Goal: Check status: Check status

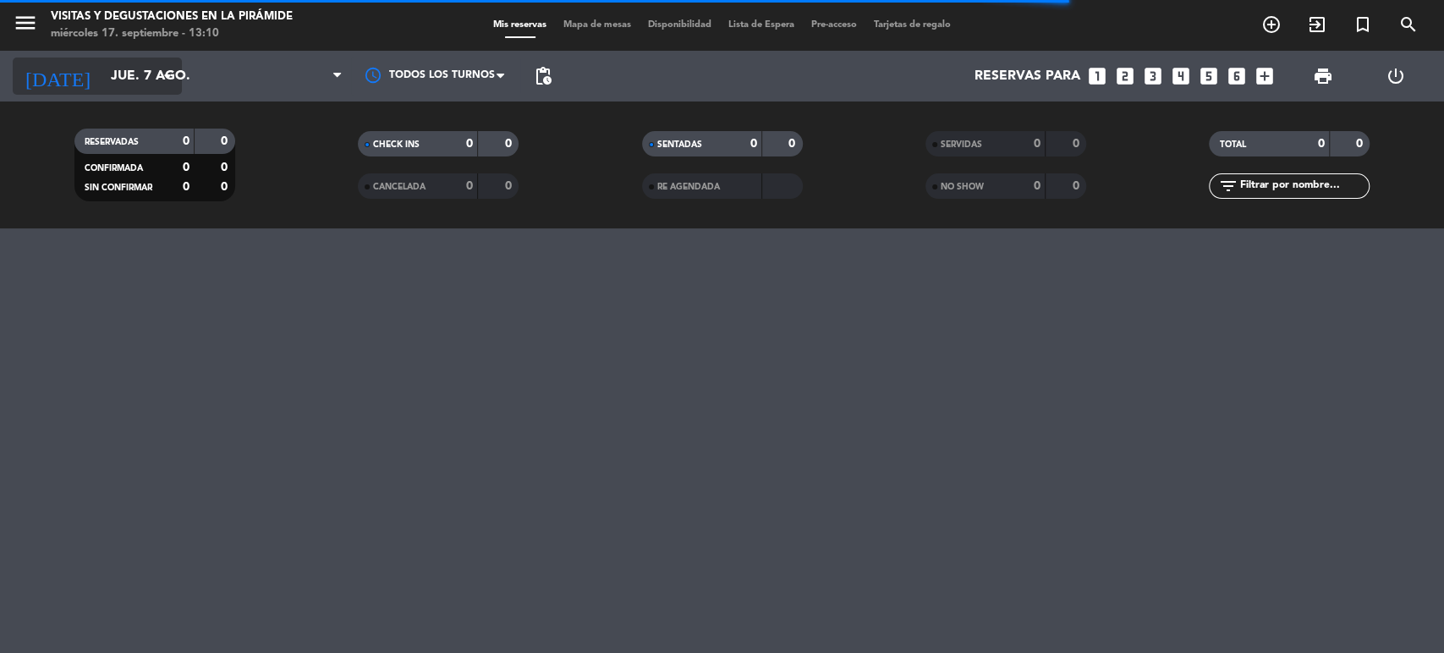
click at [142, 79] on input "jue. 7 ago." at bounding box center [191, 76] width 178 height 33
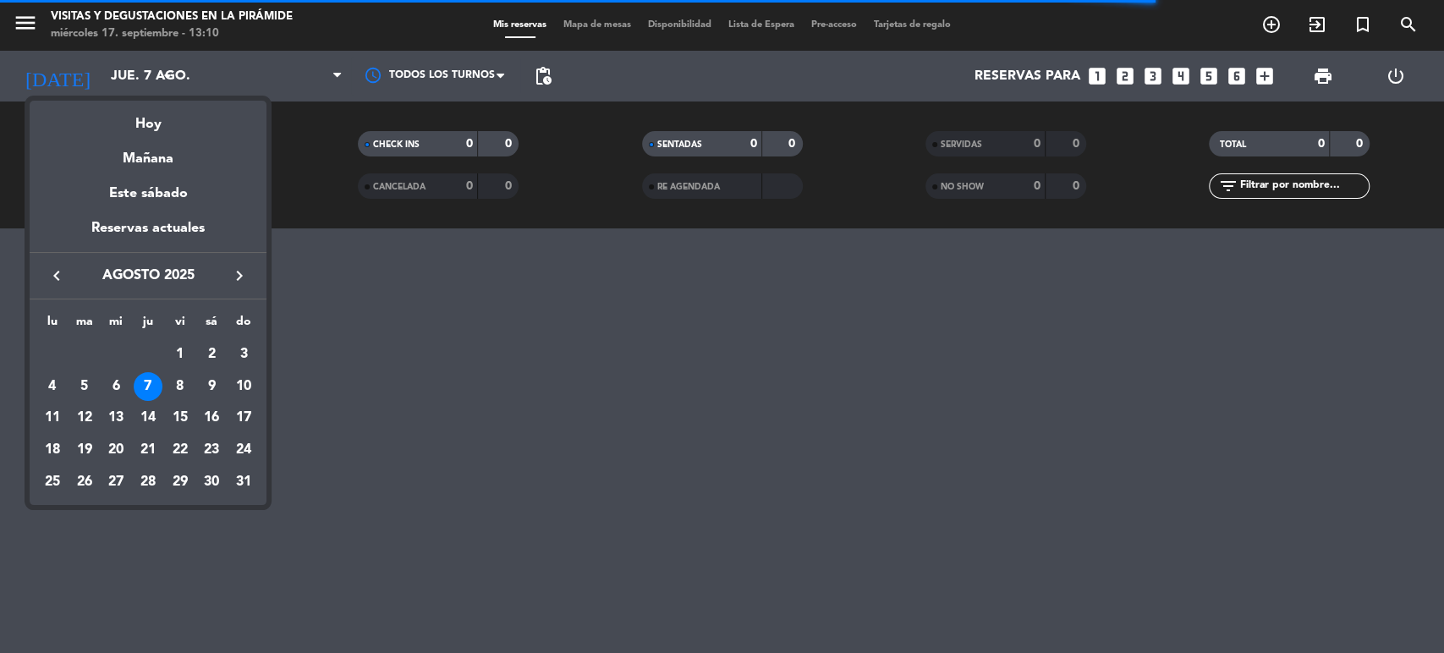
click at [51, 276] on icon "keyboard_arrow_left" at bounding box center [57, 276] width 20 height 20
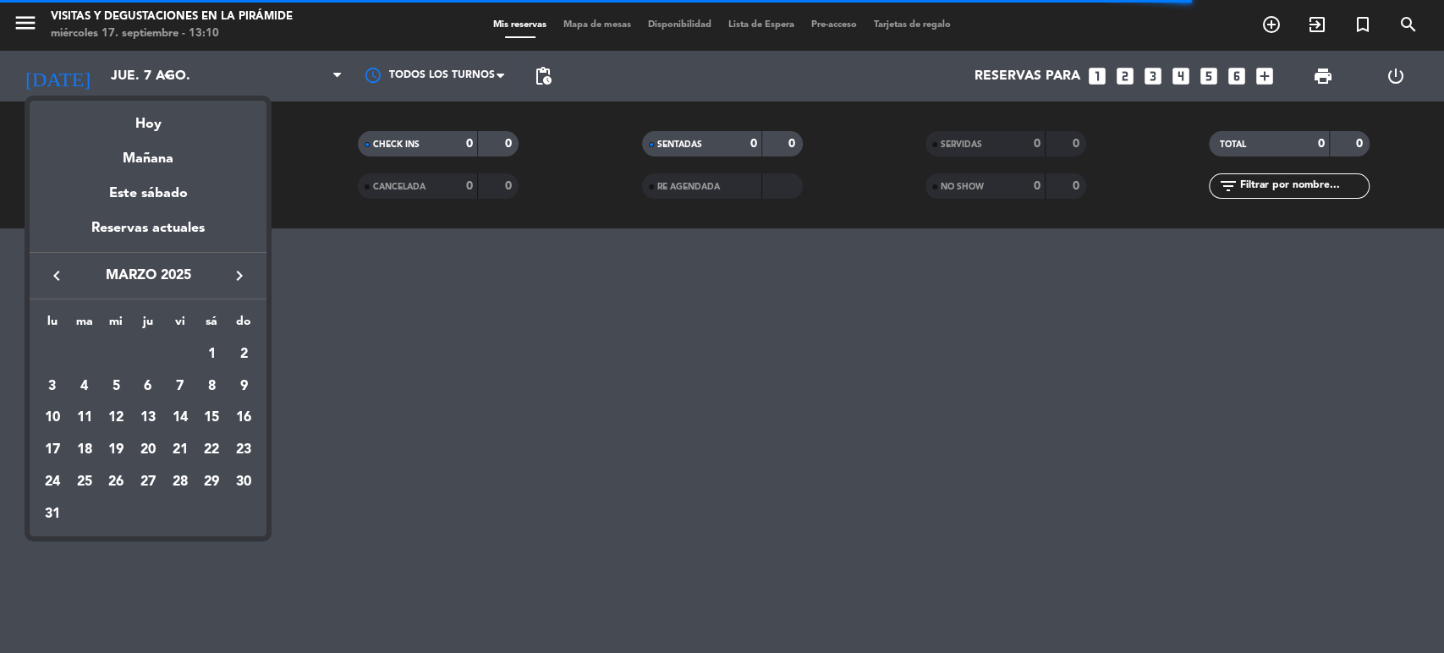
click at [51, 276] on icon "keyboard_arrow_left" at bounding box center [57, 276] width 20 height 20
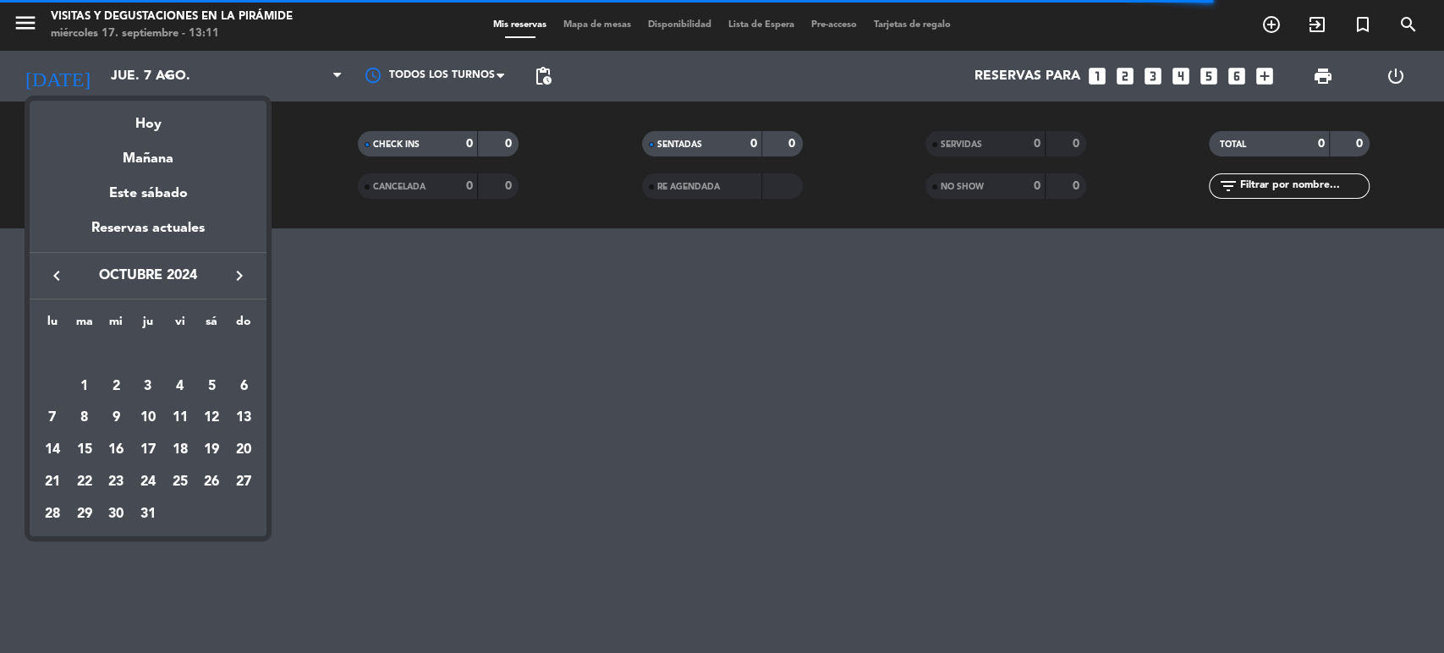
click at [51, 276] on icon "keyboard_arrow_left" at bounding box center [57, 276] width 20 height 20
click at [52, 276] on icon "keyboard_arrow_left" at bounding box center [57, 276] width 20 height 20
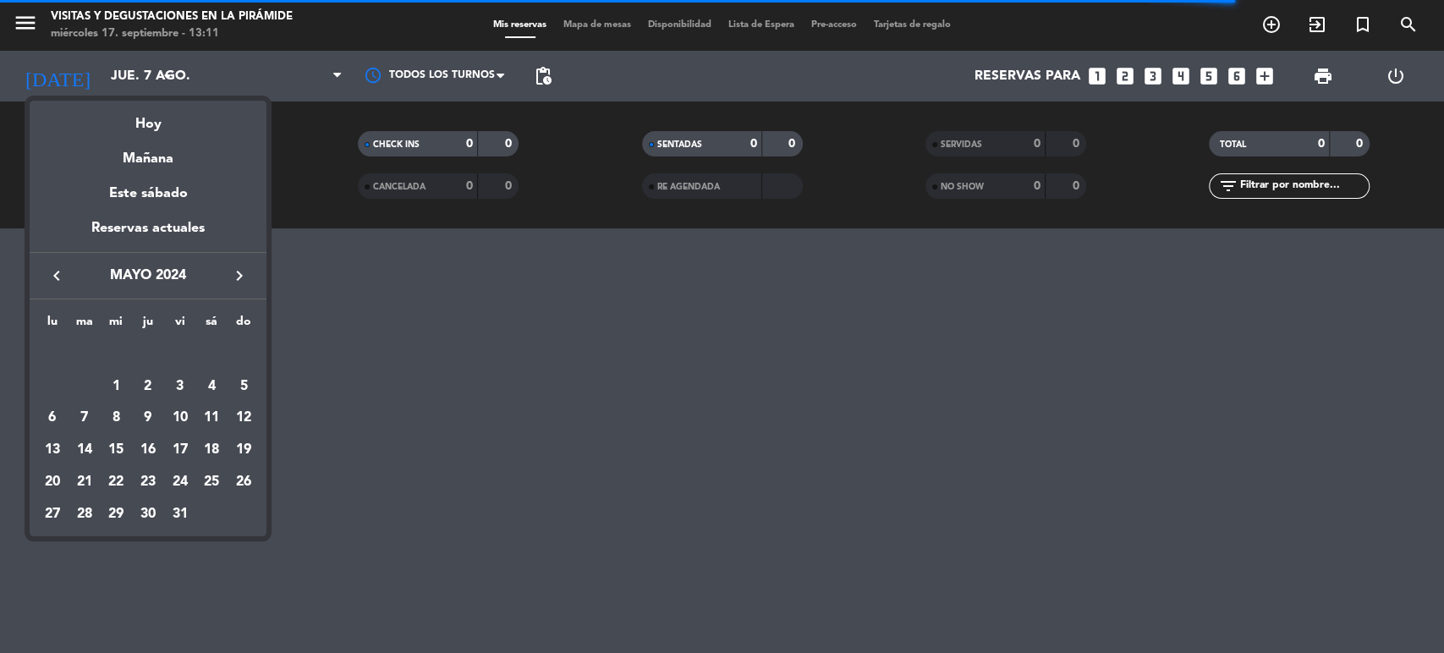
click at [52, 276] on icon "keyboard_arrow_left" at bounding box center [57, 276] width 20 height 20
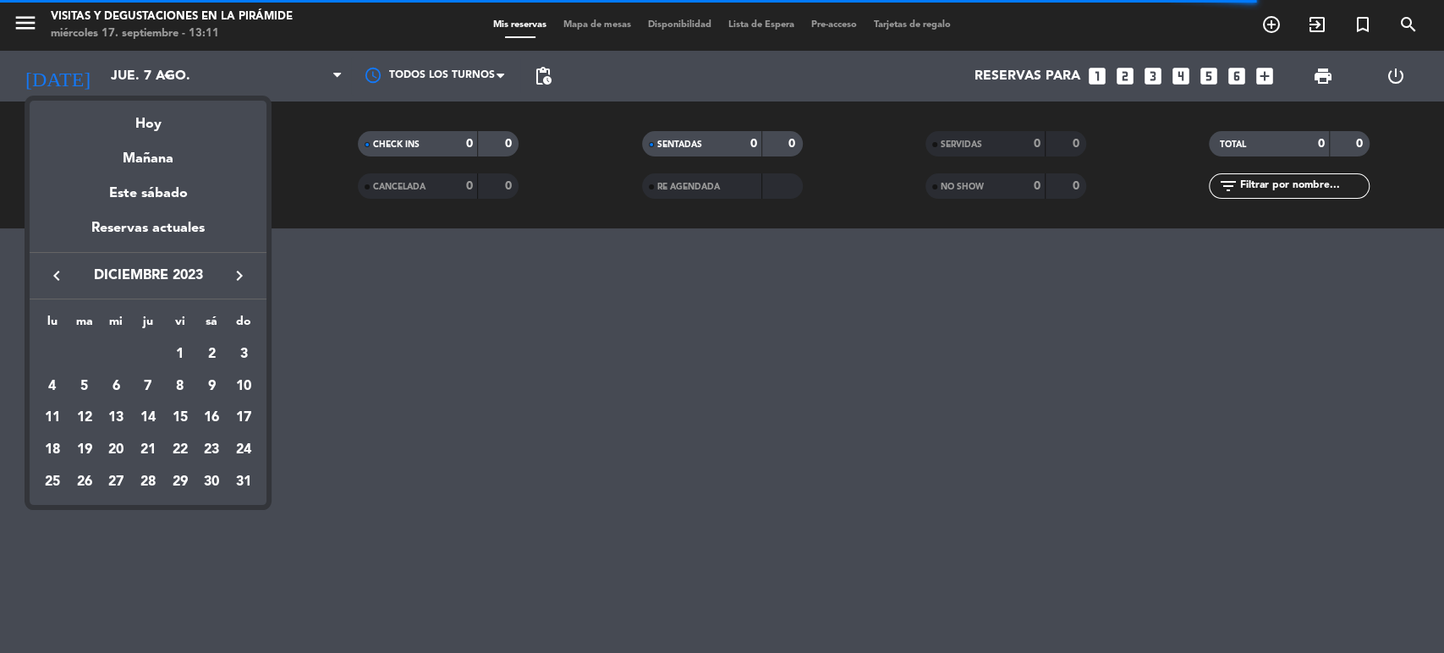
click at [52, 276] on icon "keyboard_arrow_left" at bounding box center [57, 276] width 20 height 20
click at [93, 418] on div "8" at bounding box center [84, 418] width 29 height 29
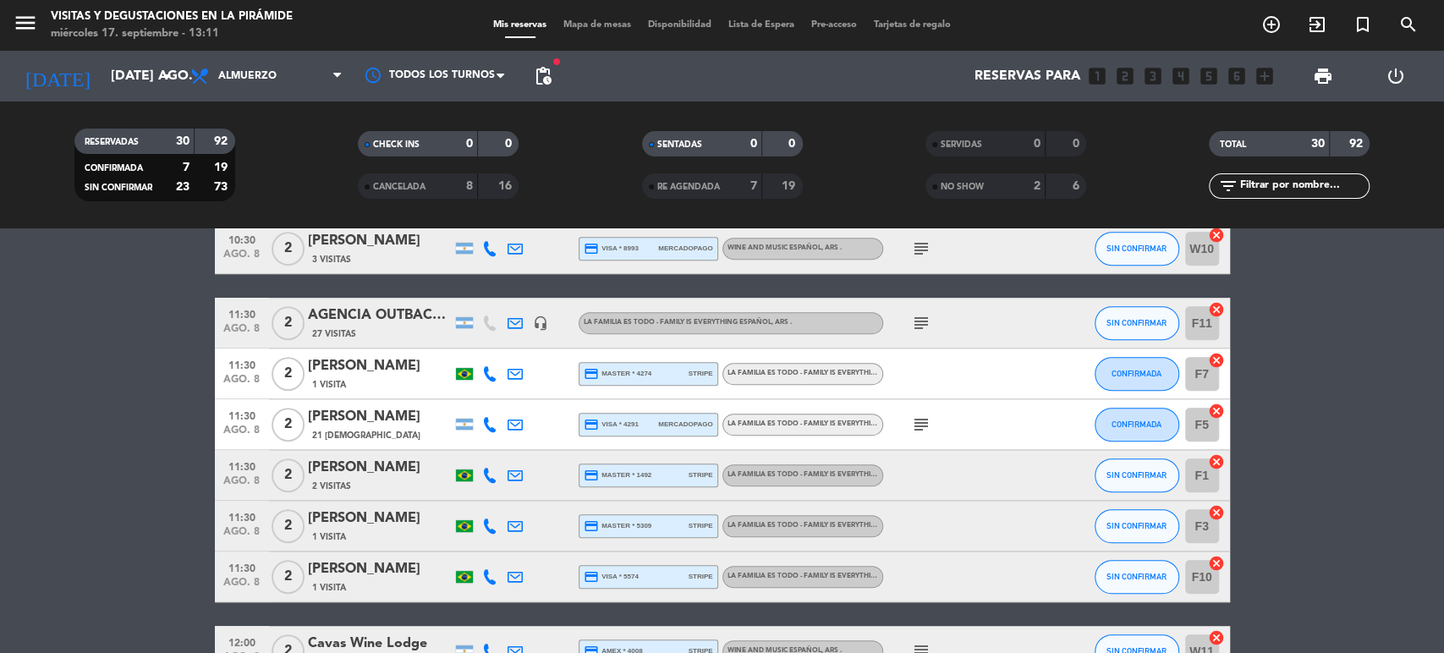
scroll to position [1128, 0]
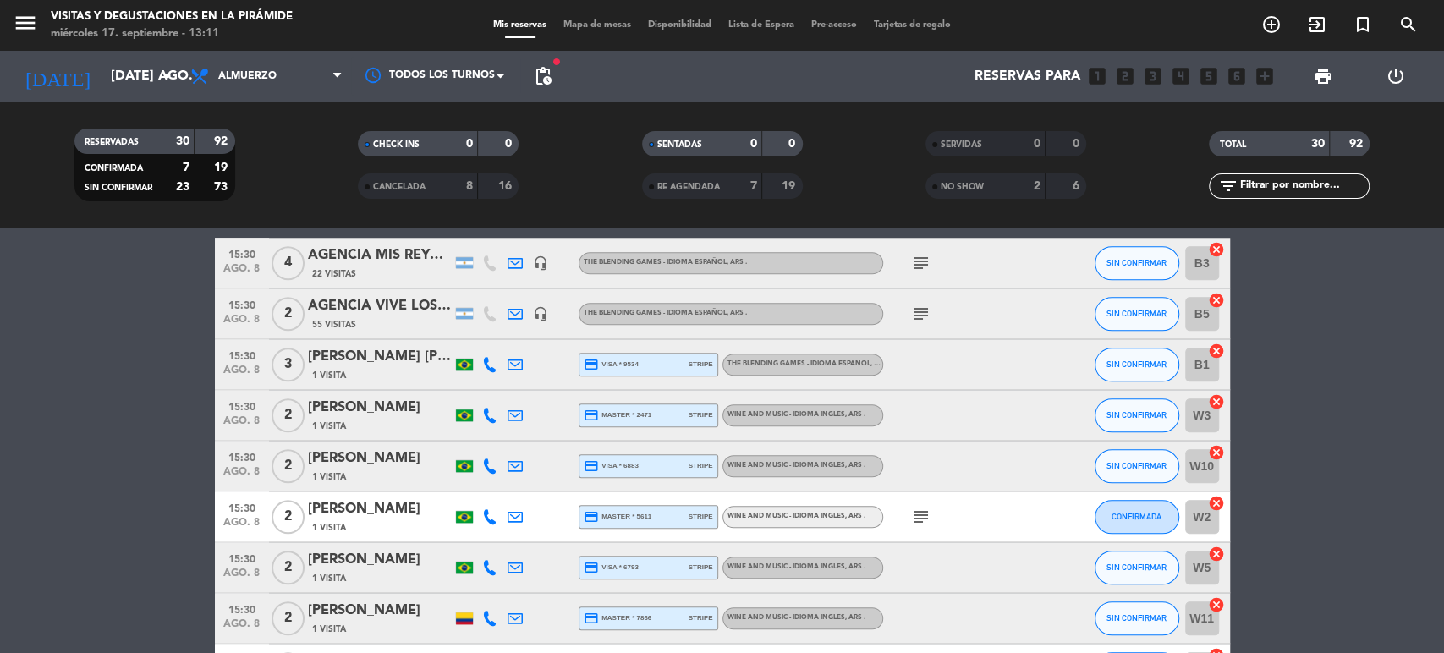
click at [1007, 190] on div "2" at bounding box center [1024, 186] width 34 height 19
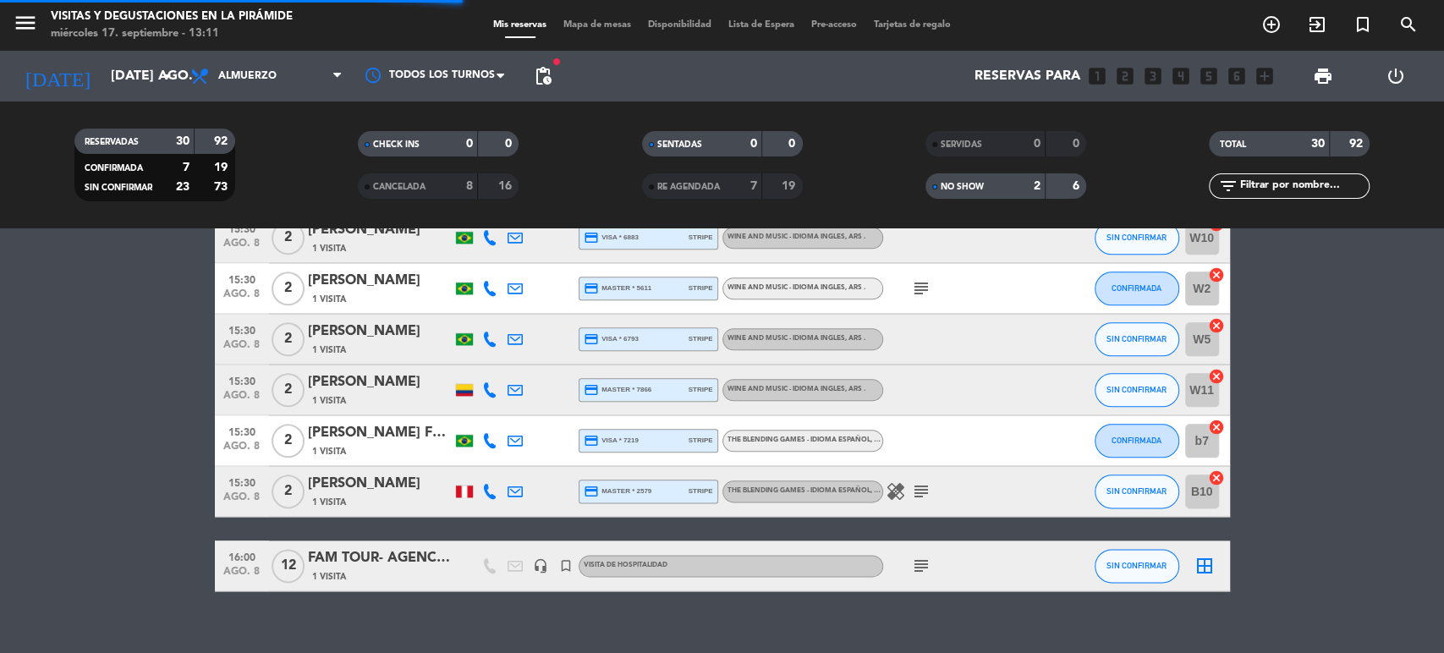
scroll to position [1378, 0]
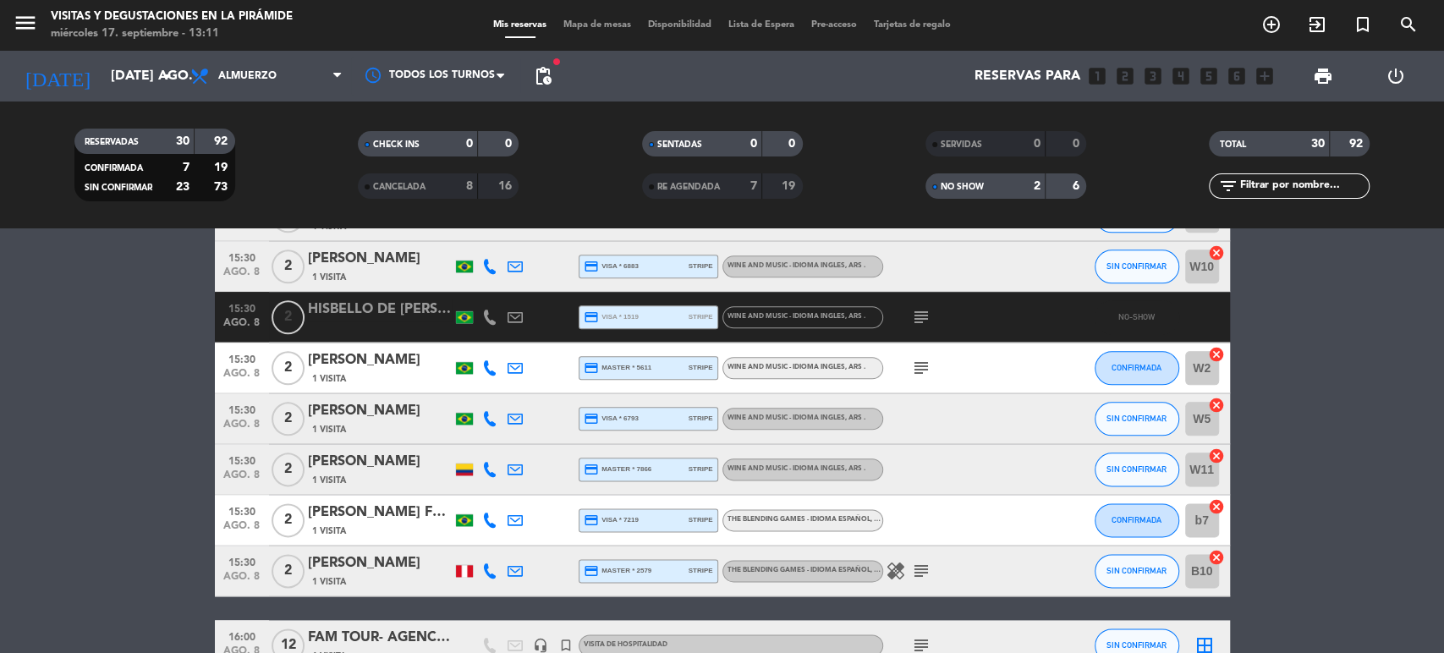
click at [980, 374] on div "subject" at bounding box center [959, 368] width 152 height 50
click at [364, 370] on div "[PERSON_NAME]" at bounding box center [380, 360] width 144 height 22
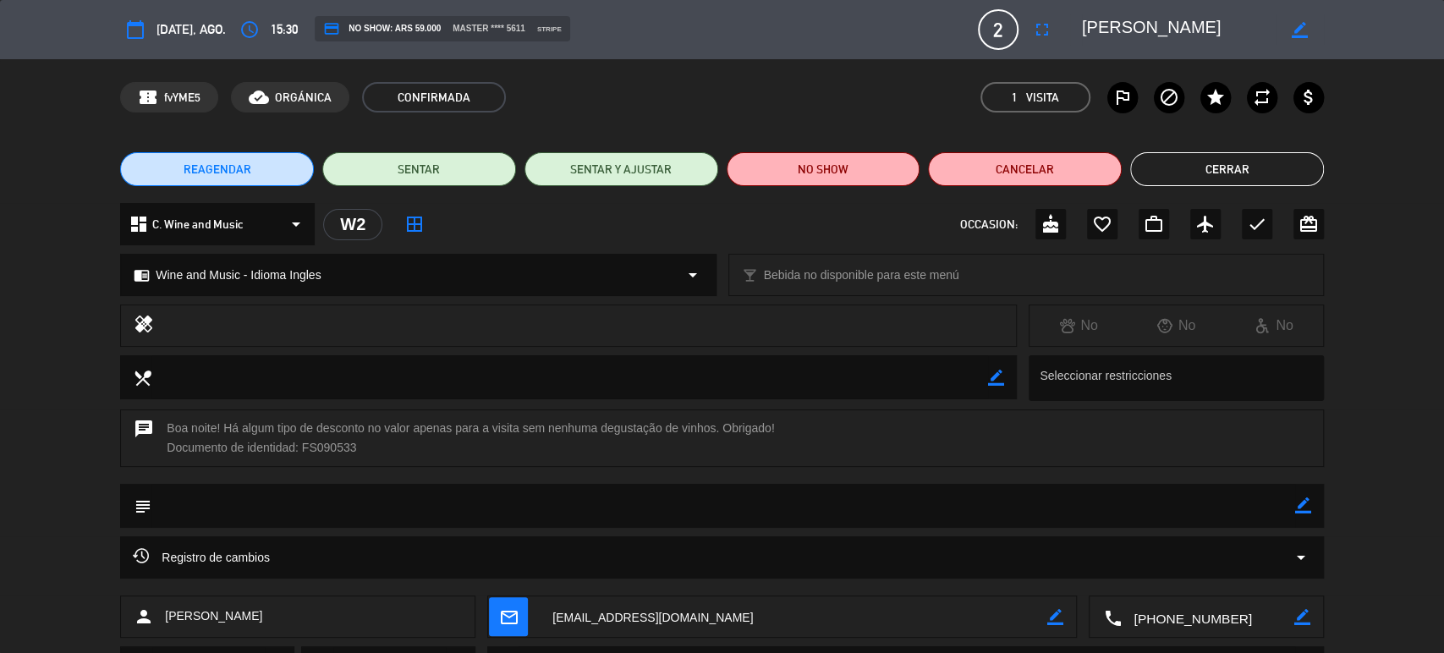
click at [1245, 174] on button "Cerrar" at bounding box center [1227, 169] width 194 height 34
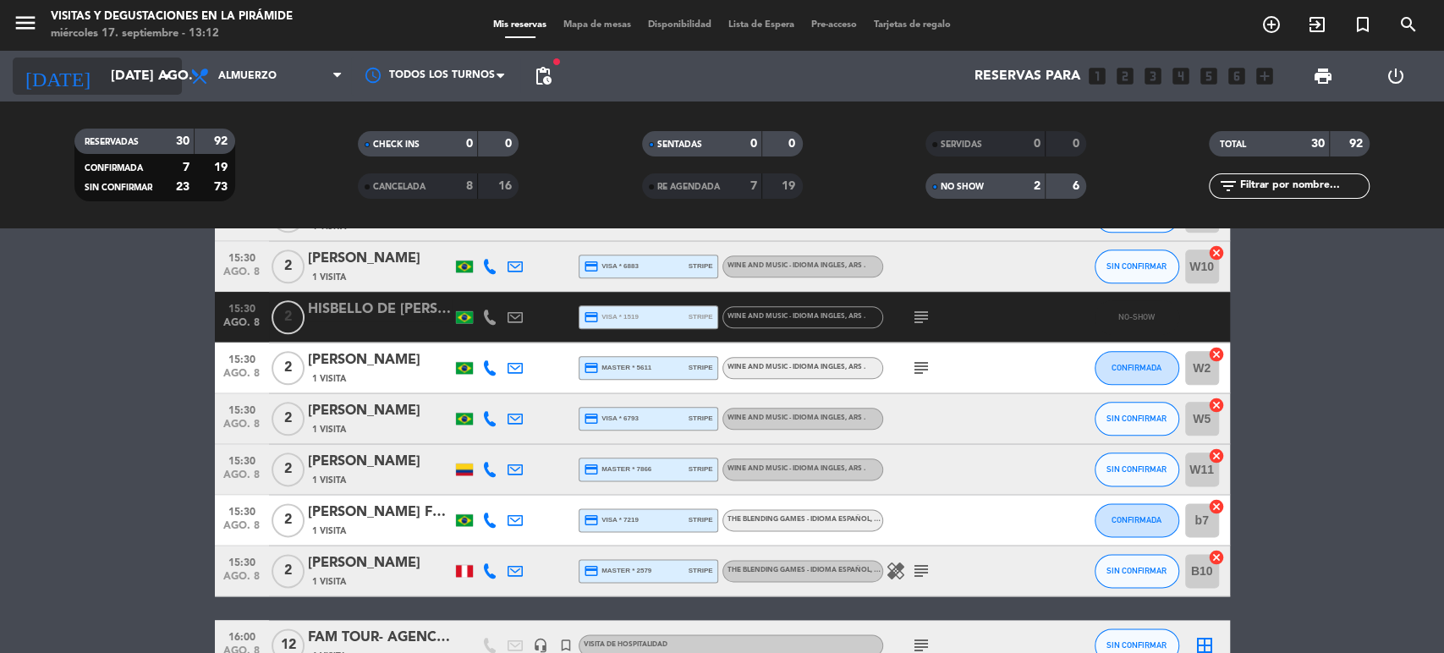
click at [143, 80] on input "[DATE] ago." at bounding box center [191, 76] width 178 height 33
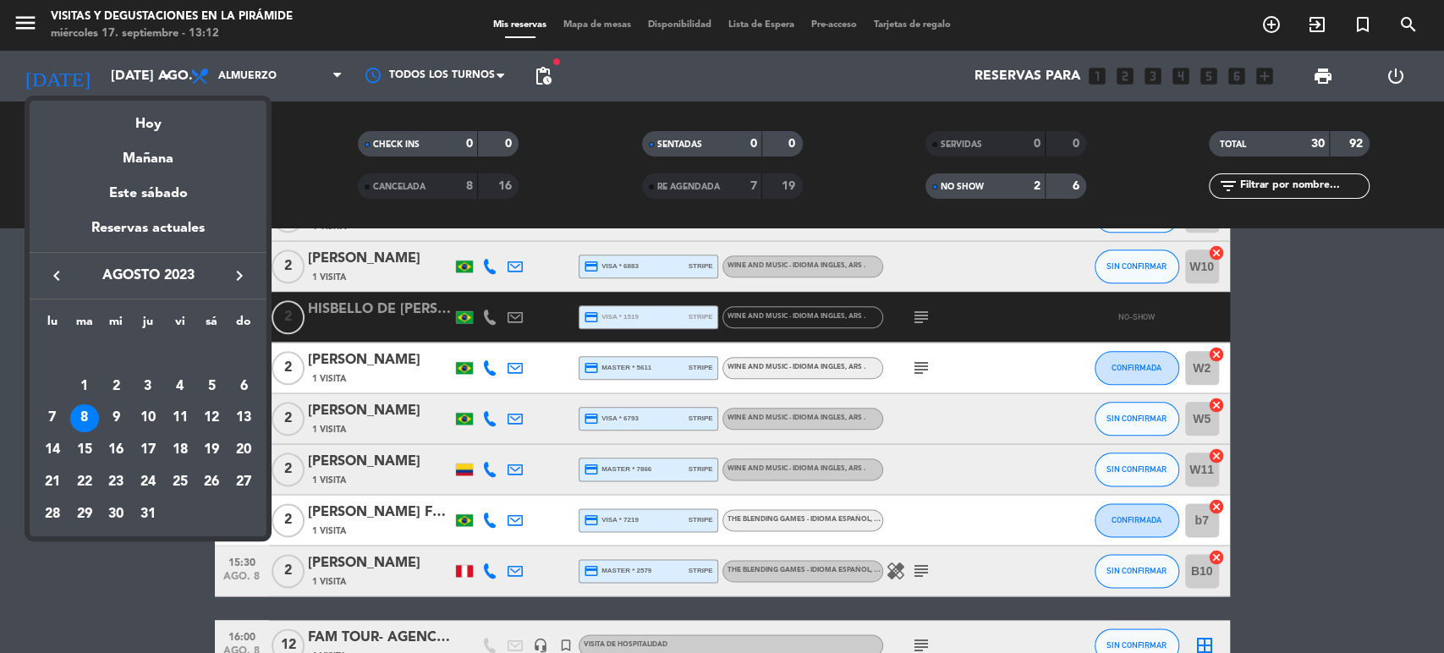
click at [239, 285] on icon "keyboard_arrow_right" at bounding box center [239, 276] width 20 height 20
click at [147, 476] on div "28" at bounding box center [148, 482] width 29 height 29
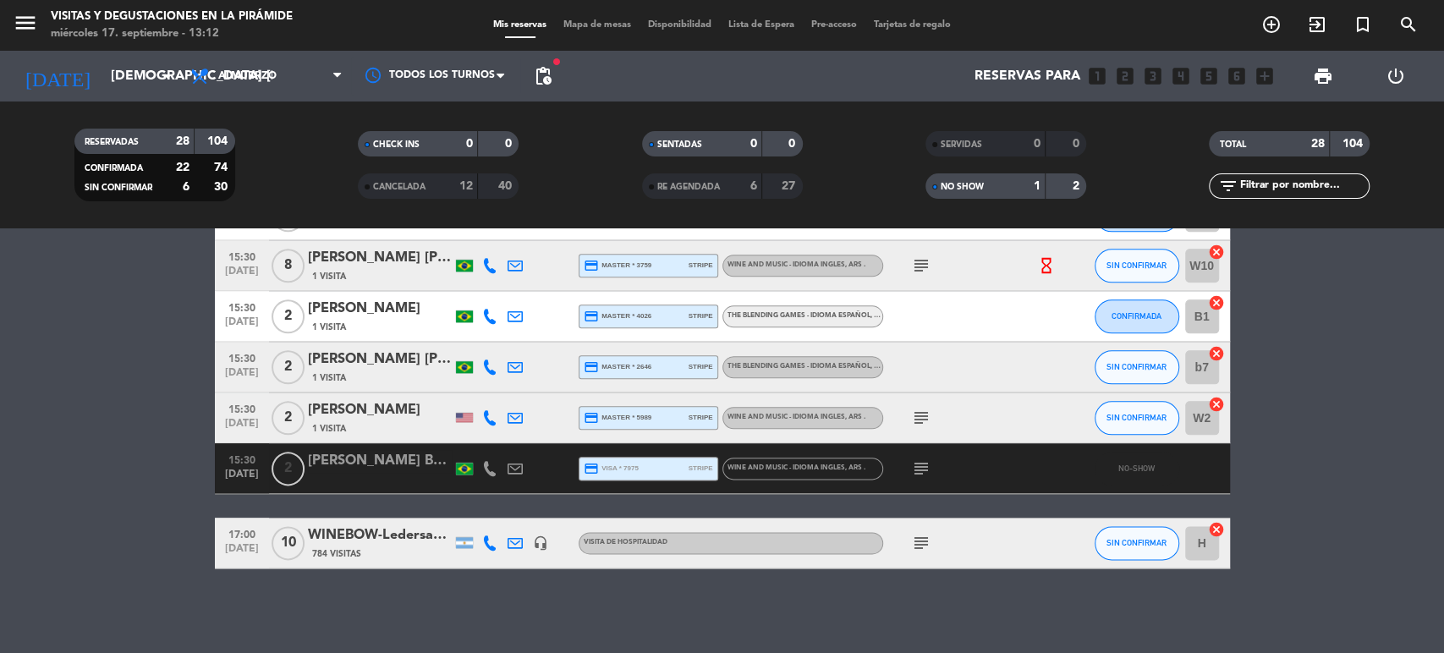
scroll to position [1375, 0]
click at [399, 406] on div "[PERSON_NAME]" at bounding box center [380, 411] width 144 height 22
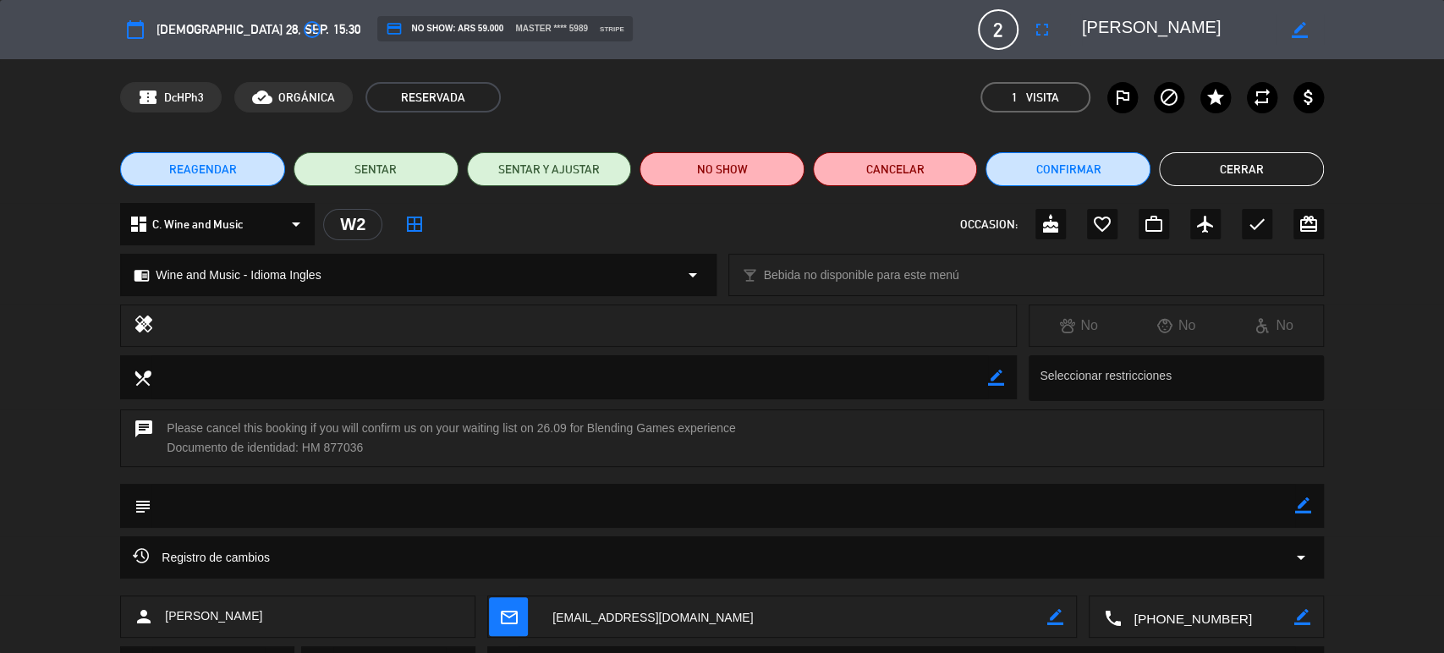
click at [1270, 173] on button "Cerrar" at bounding box center [1241, 169] width 165 height 34
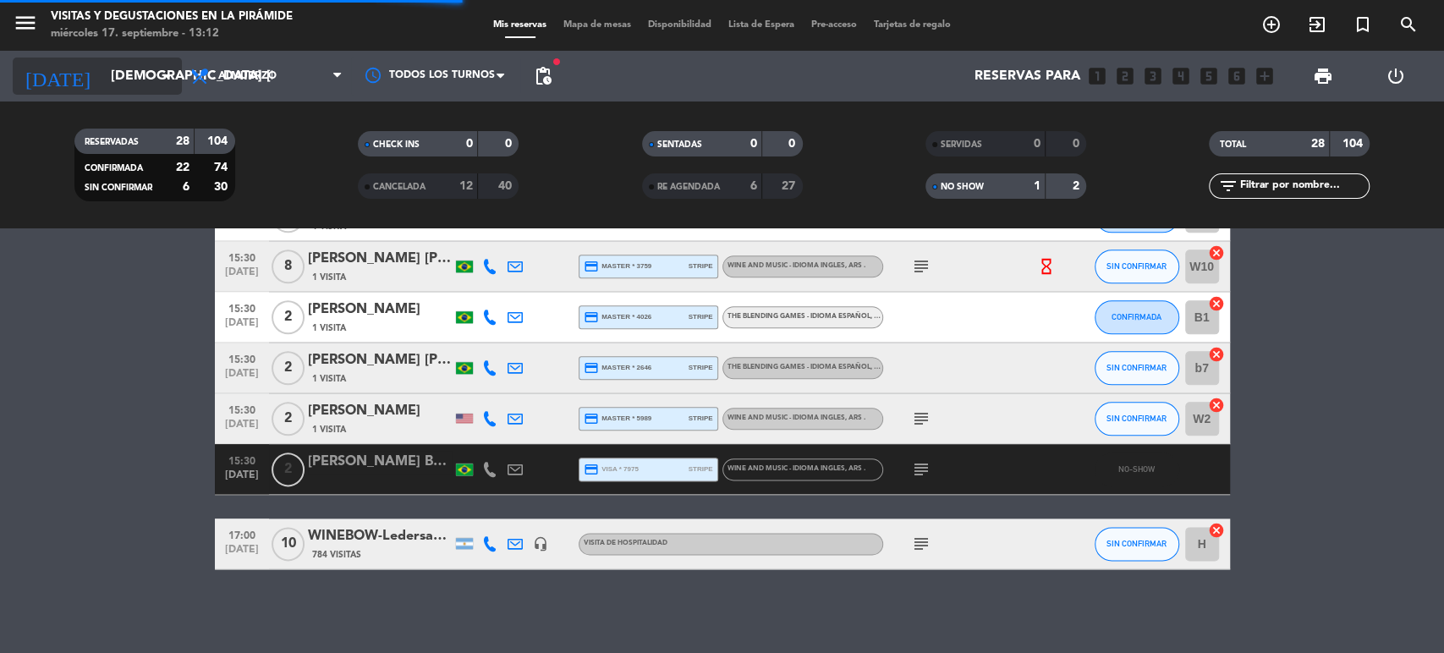
click at [131, 77] on input "[DEMOGRAPHIC_DATA] [DATE]" at bounding box center [191, 76] width 178 height 33
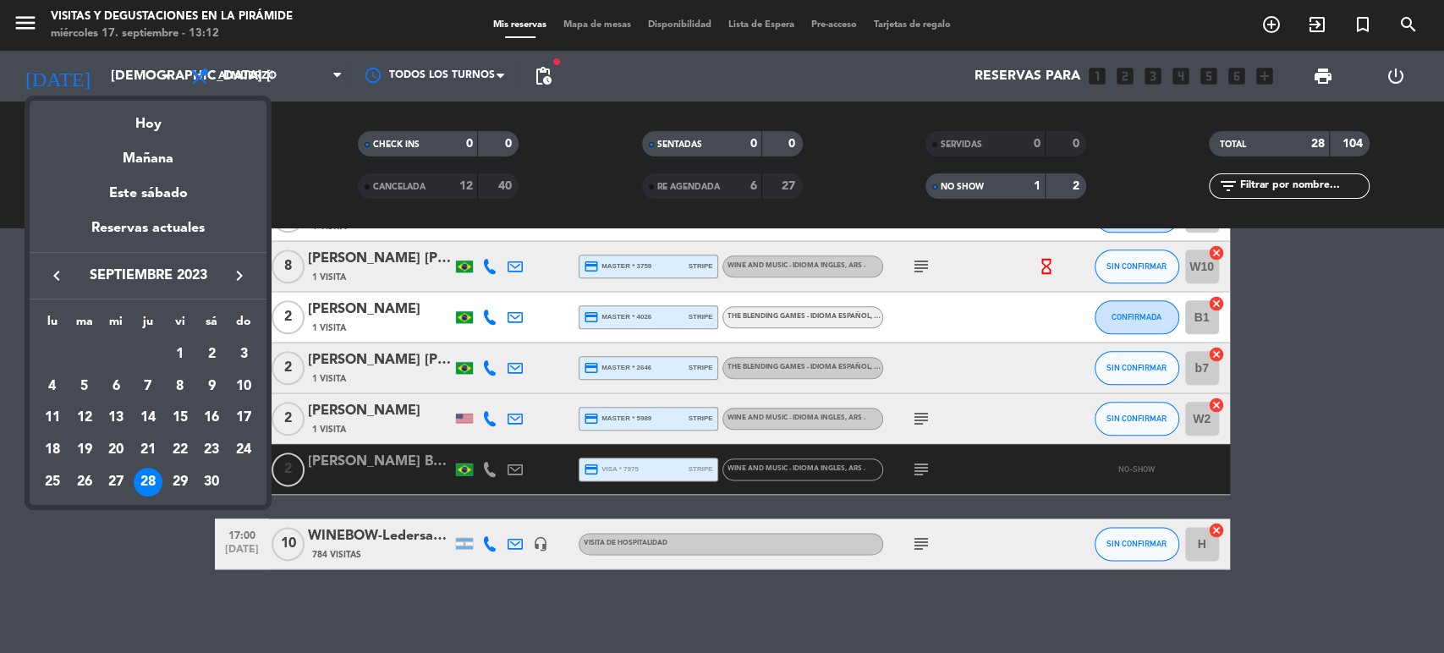
click at [237, 282] on icon "keyboard_arrow_right" at bounding box center [239, 276] width 20 height 20
click at [147, 481] on div "26" at bounding box center [148, 482] width 29 height 29
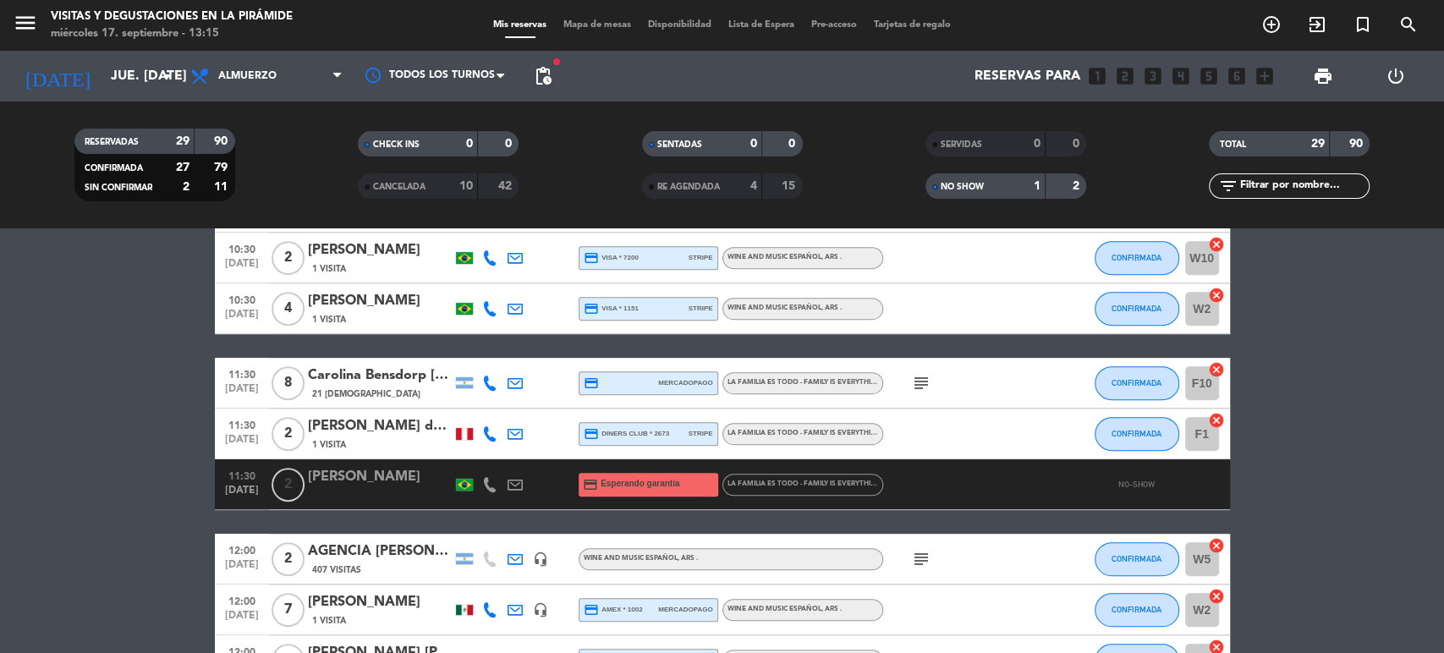
scroll to position [626, 0]
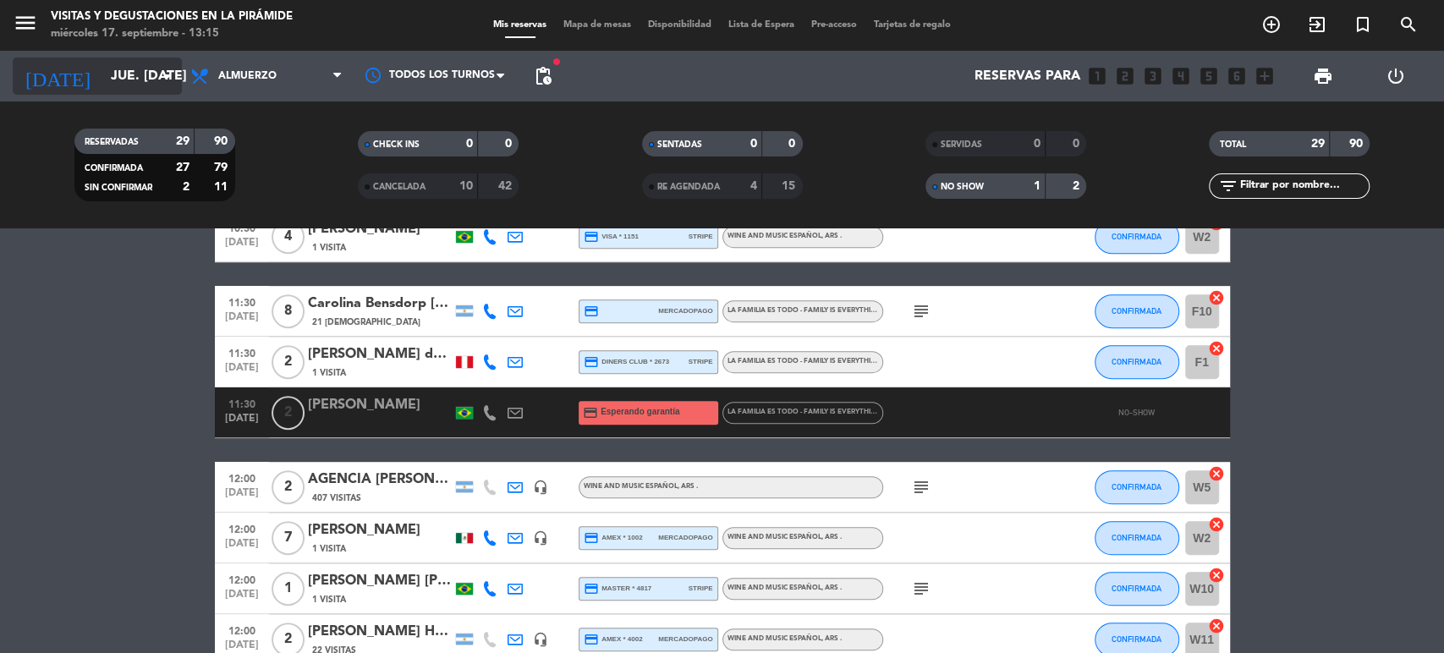
click at [102, 81] on input "jue. [DATE]" at bounding box center [191, 76] width 178 height 33
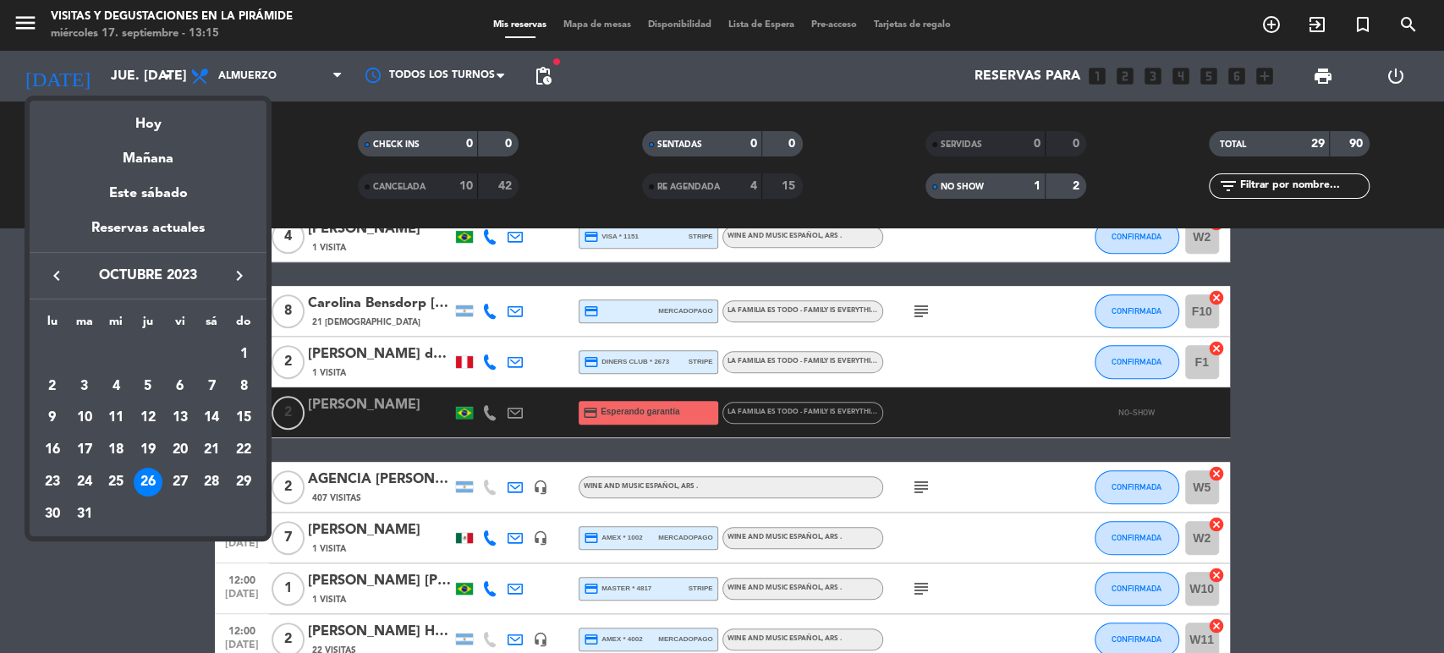
click at [232, 284] on icon "keyboard_arrow_right" at bounding box center [239, 276] width 20 height 20
click at [233, 283] on icon "keyboard_arrow_right" at bounding box center [239, 276] width 20 height 20
click at [148, 417] on div "14" at bounding box center [148, 418] width 29 height 29
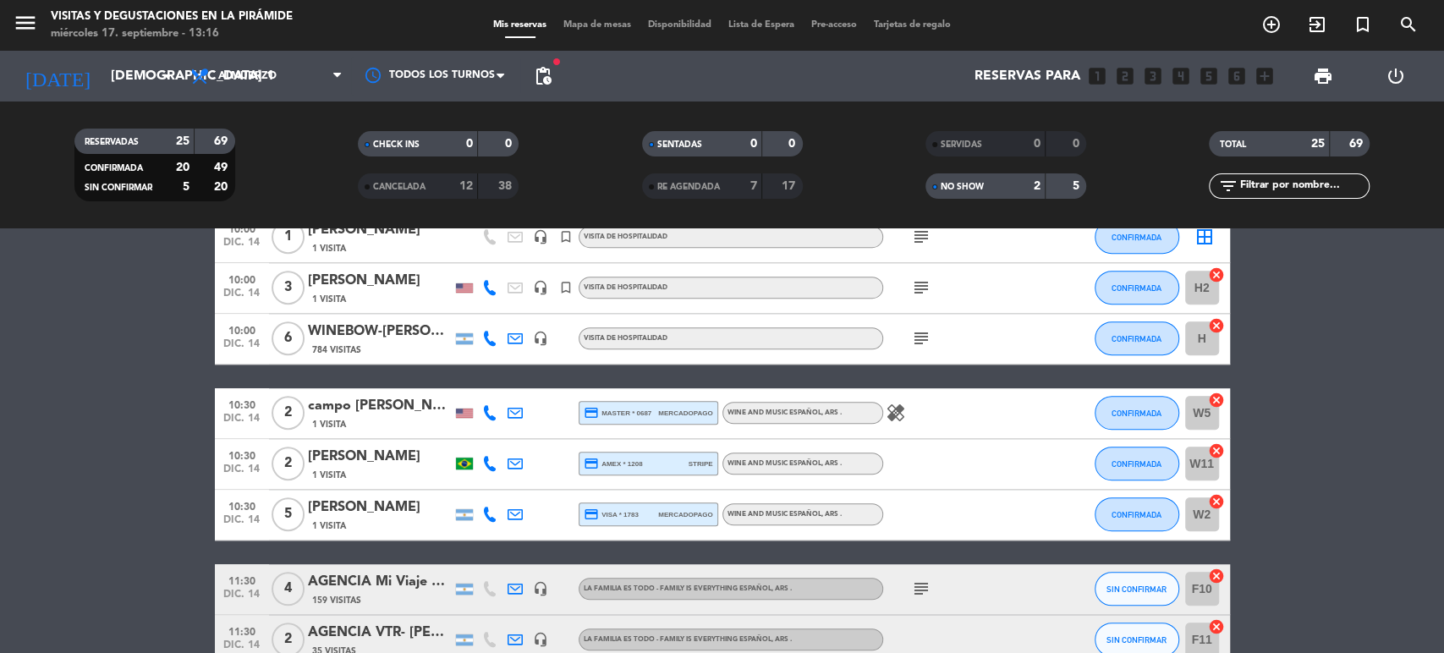
scroll to position [1161, 0]
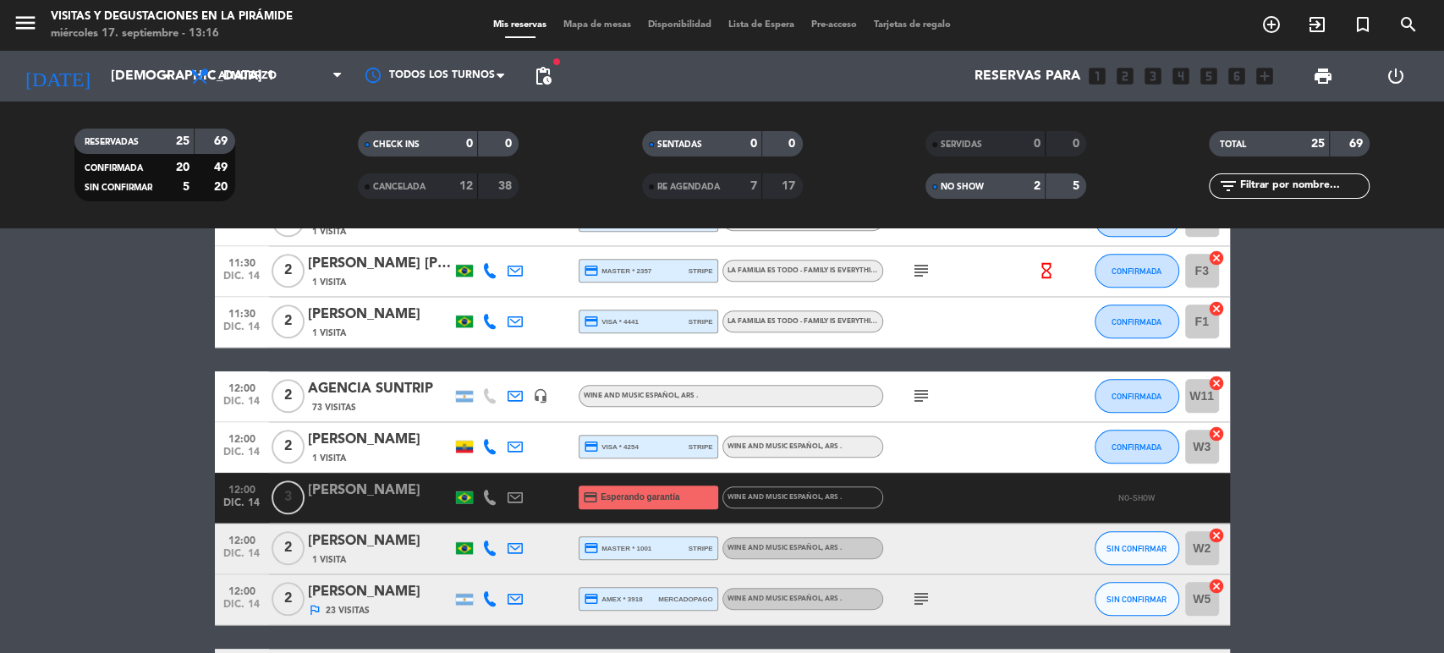
click at [329, 489] on div "[PERSON_NAME]" at bounding box center [380, 491] width 144 height 22
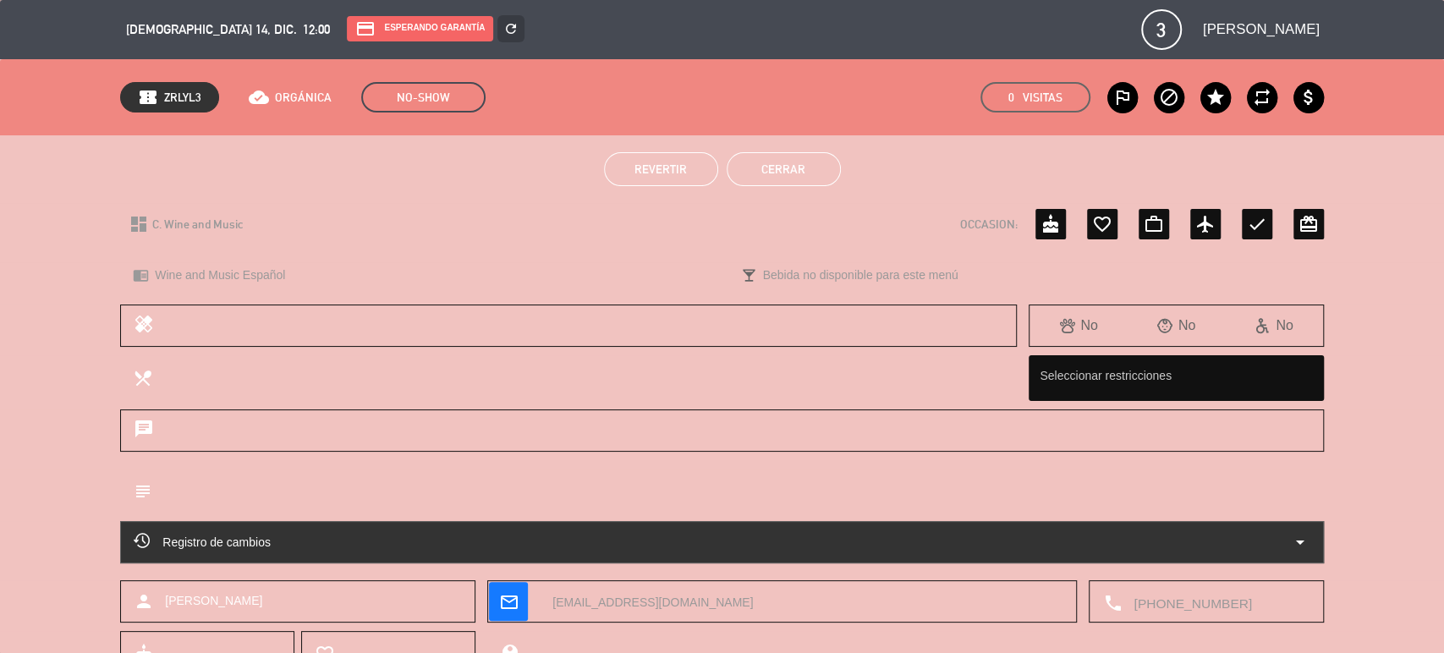
click at [763, 170] on button "Cerrar" at bounding box center [784, 169] width 114 height 34
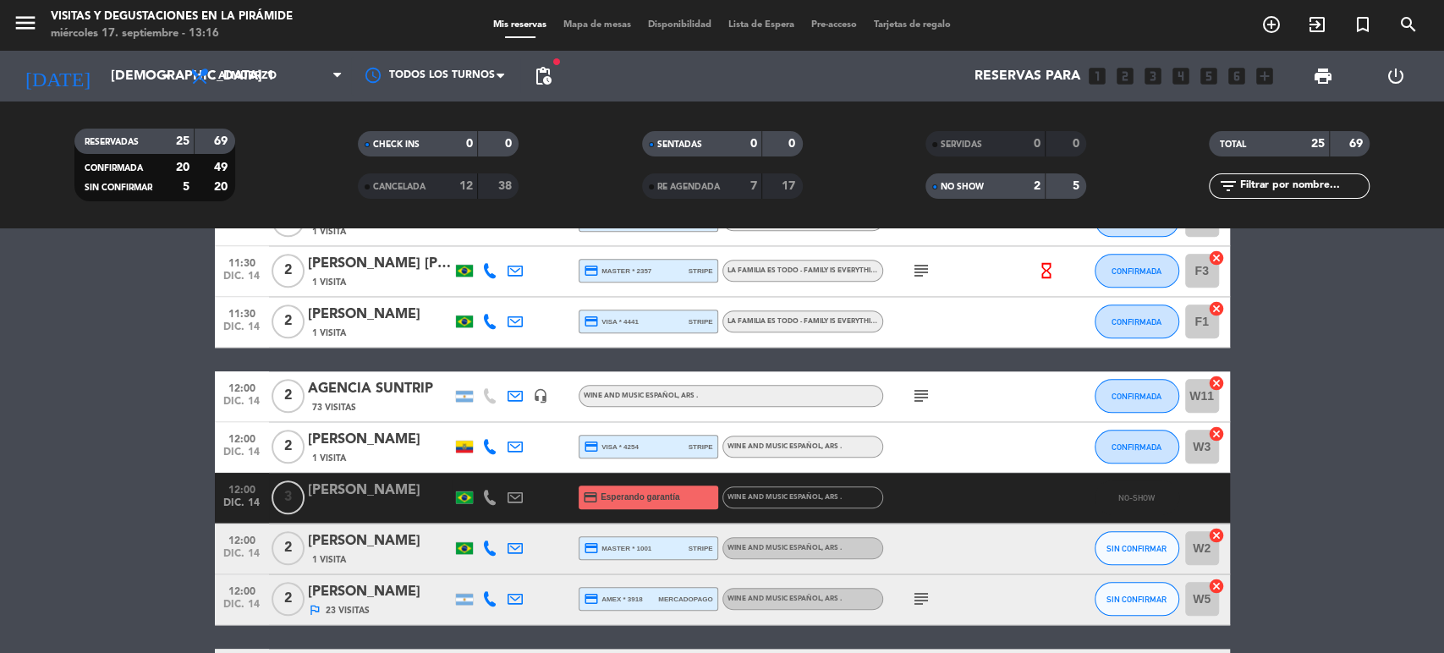
click at [335, 546] on div "[PERSON_NAME]" at bounding box center [380, 541] width 144 height 22
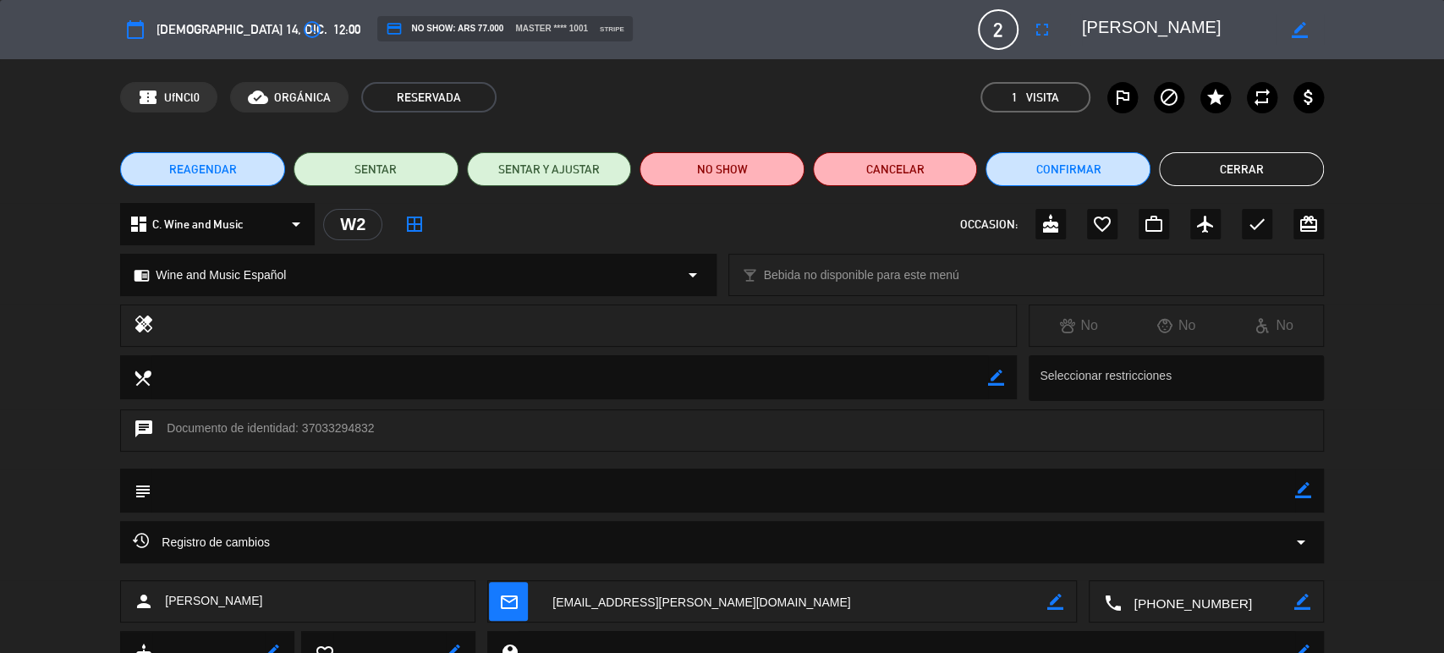
click at [1255, 167] on button "Cerrar" at bounding box center [1241, 169] width 165 height 34
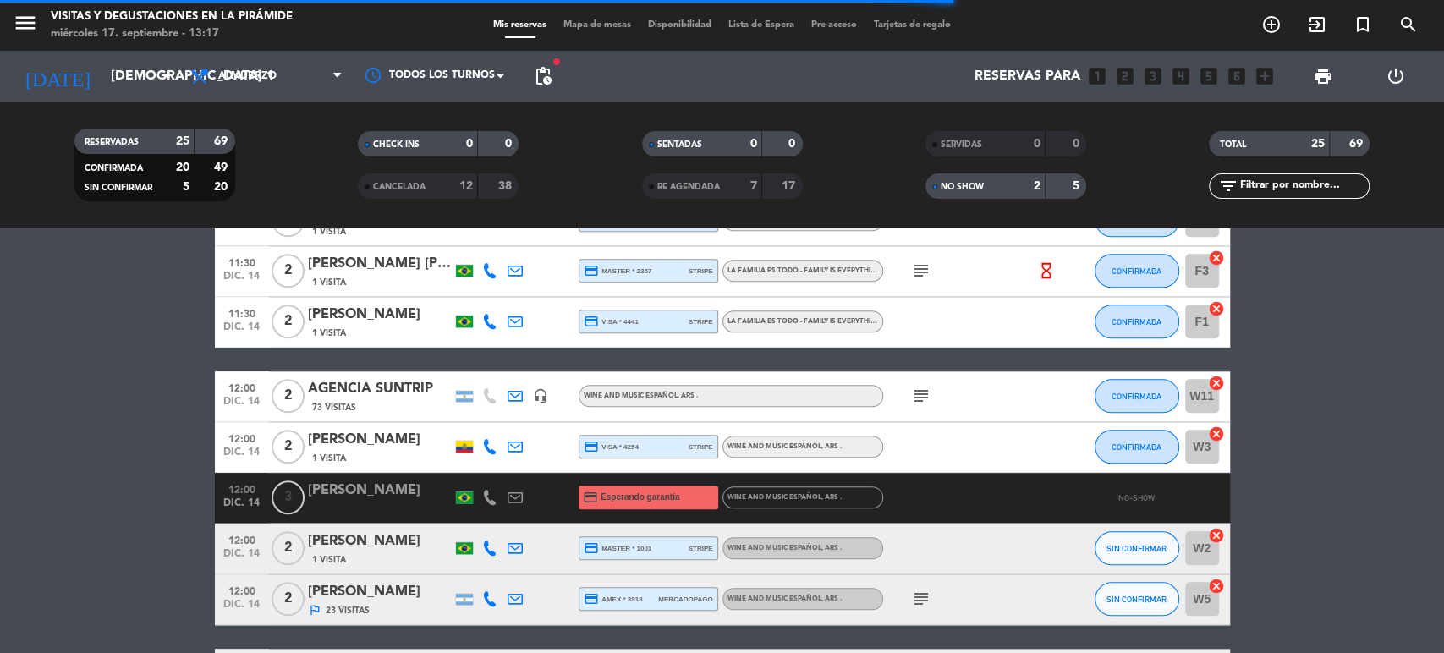
click at [386, 450] on div "[PERSON_NAME]" at bounding box center [380, 440] width 144 height 22
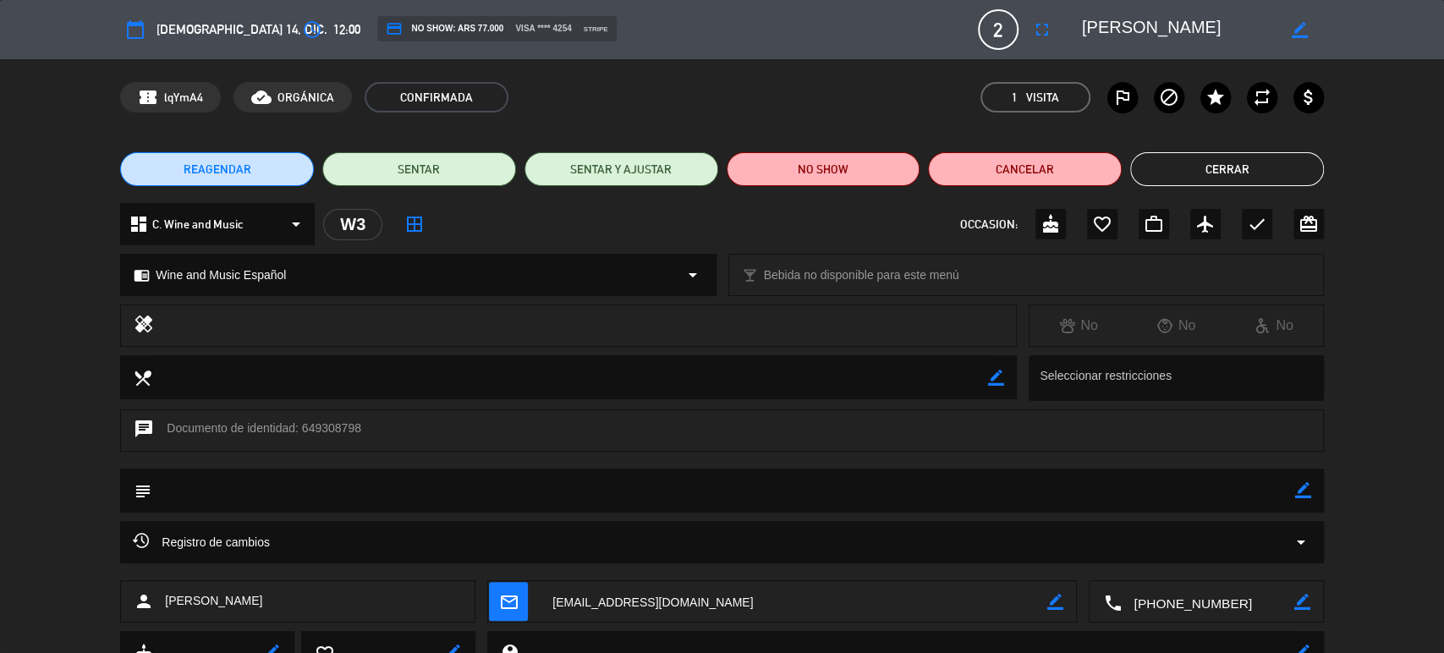
click at [1276, 157] on button "Cerrar" at bounding box center [1227, 169] width 194 height 34
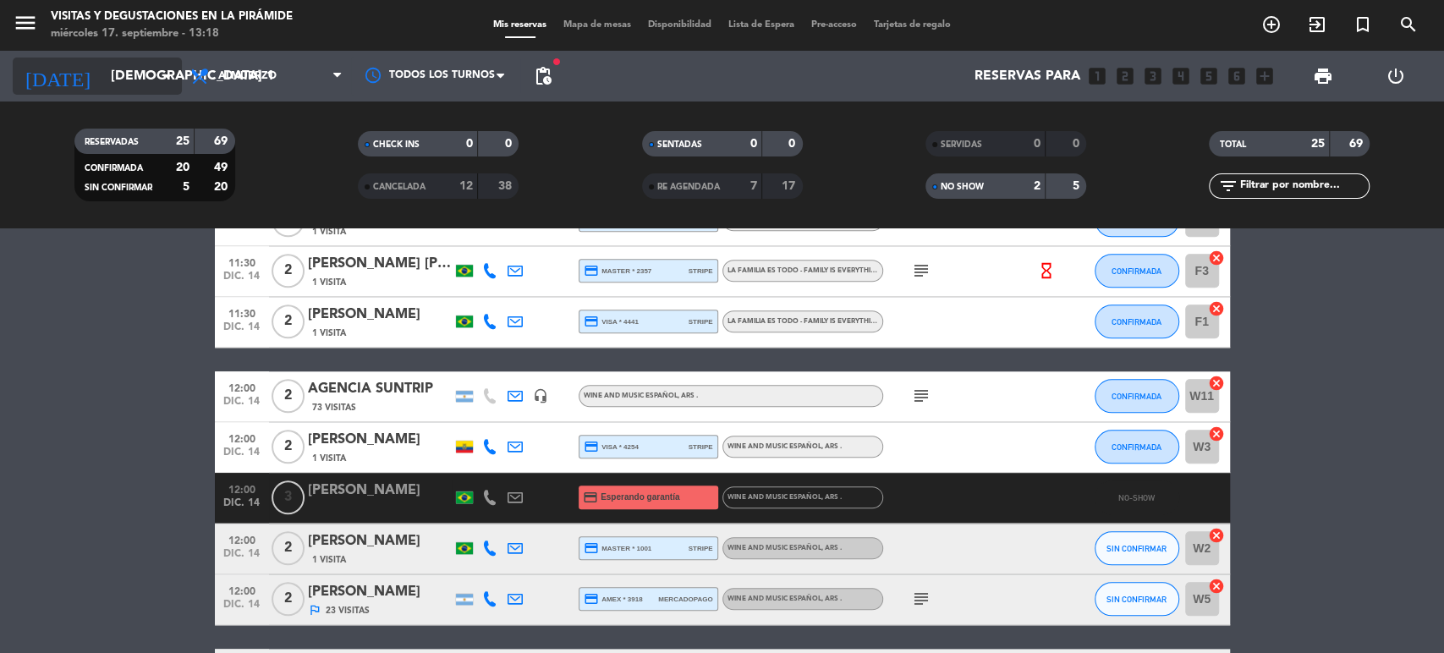
click at [117, 80] on input "[DEMOGRAPHIC_DATA] 14 dic." at bounding box center [191, 76] width 178 height 33
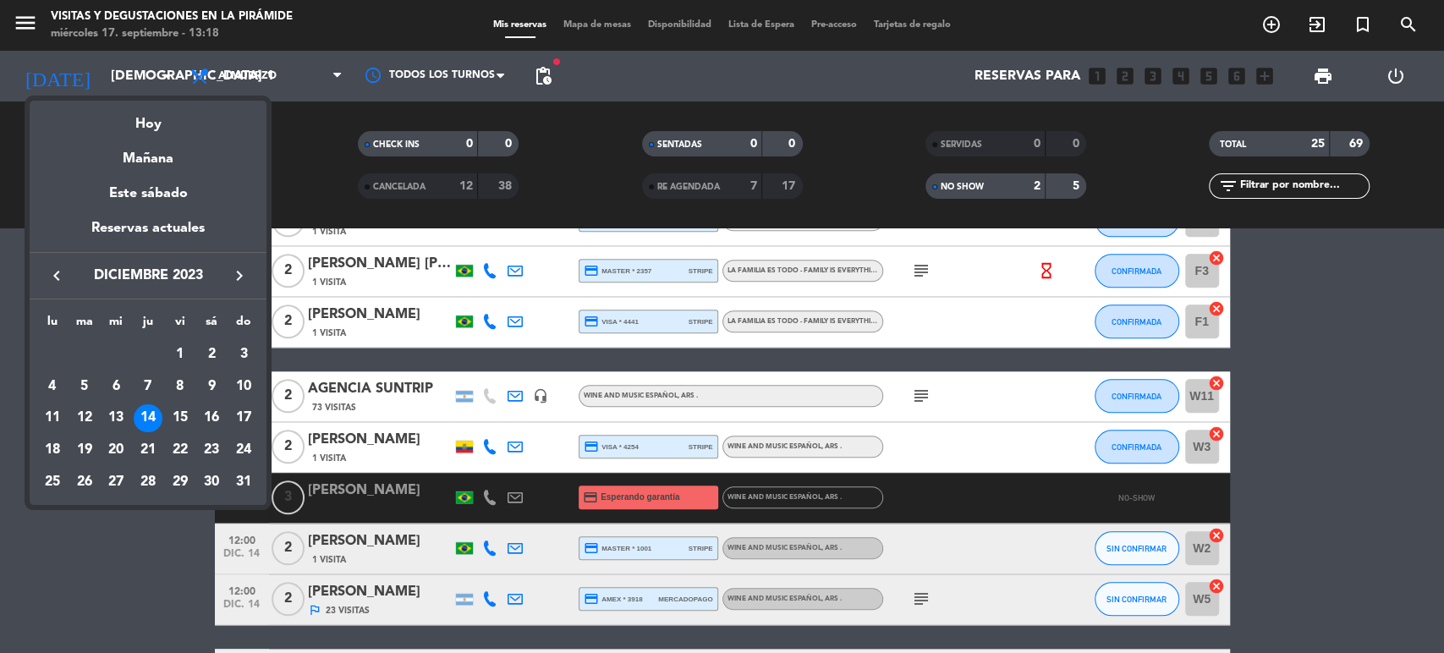
click at [58, 276] on icon "keyboard_arrow_left" at bounding box center [57, 276] width 20 height 20
click at [146, 485] on div "26" at bounding box center [148, 482] width 29 height 29
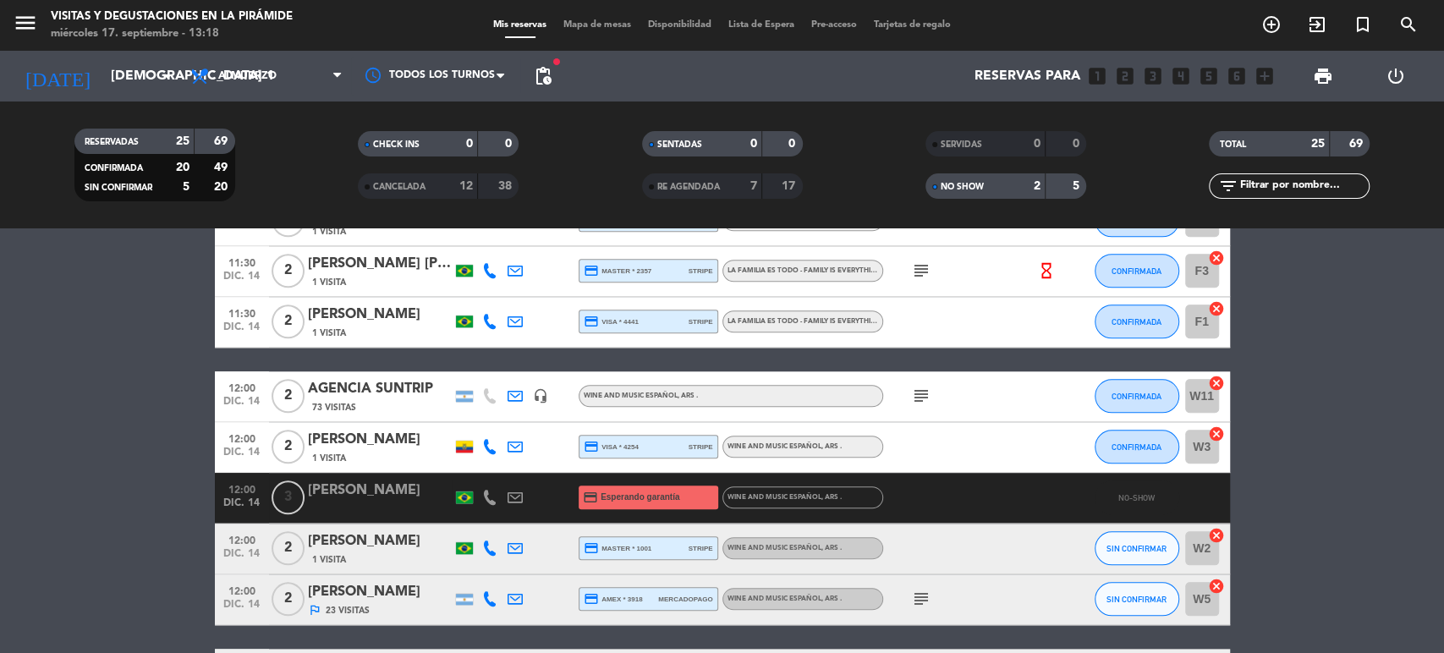
type input "jue. [DATE]"
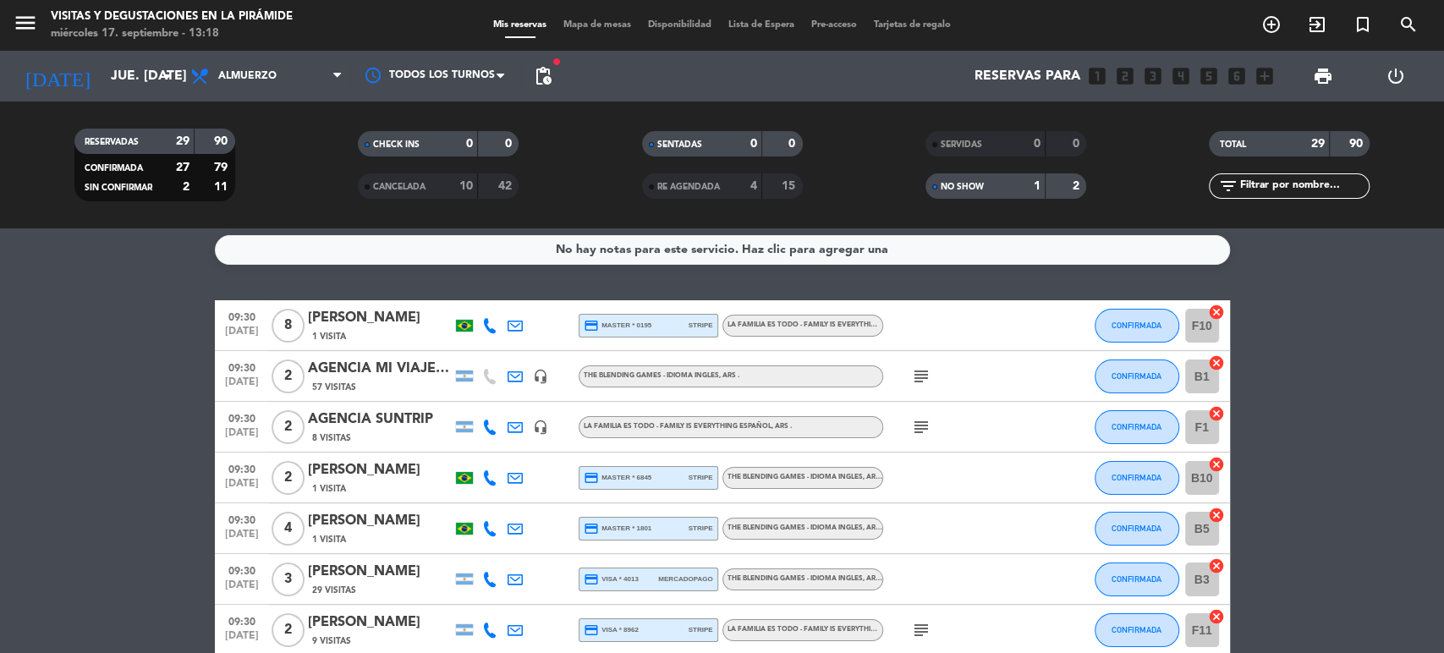
scroll to position [0, 0]
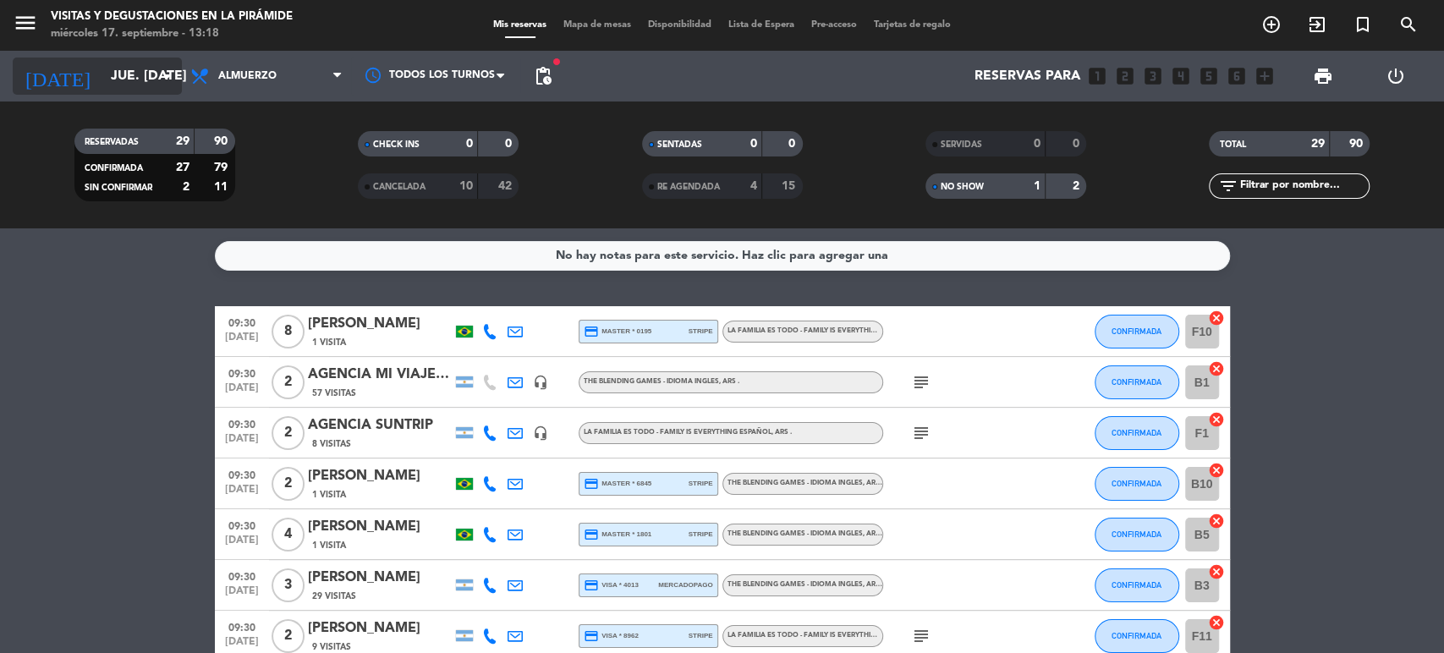
click at [118, 70] on input "jue. [DATE]" at bounding box center [191, 76] width 178 height 33
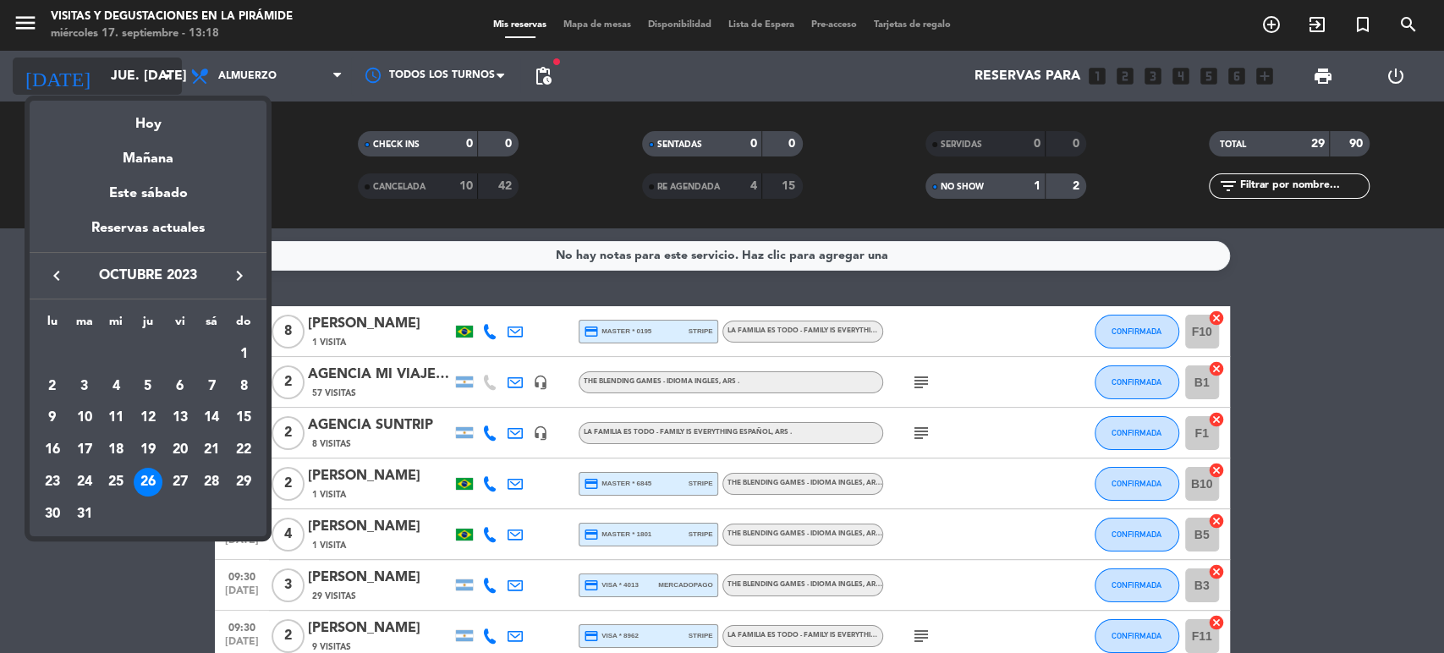
click at [118, 70] on div at bounding box center [722, 326] width 1444 height 653
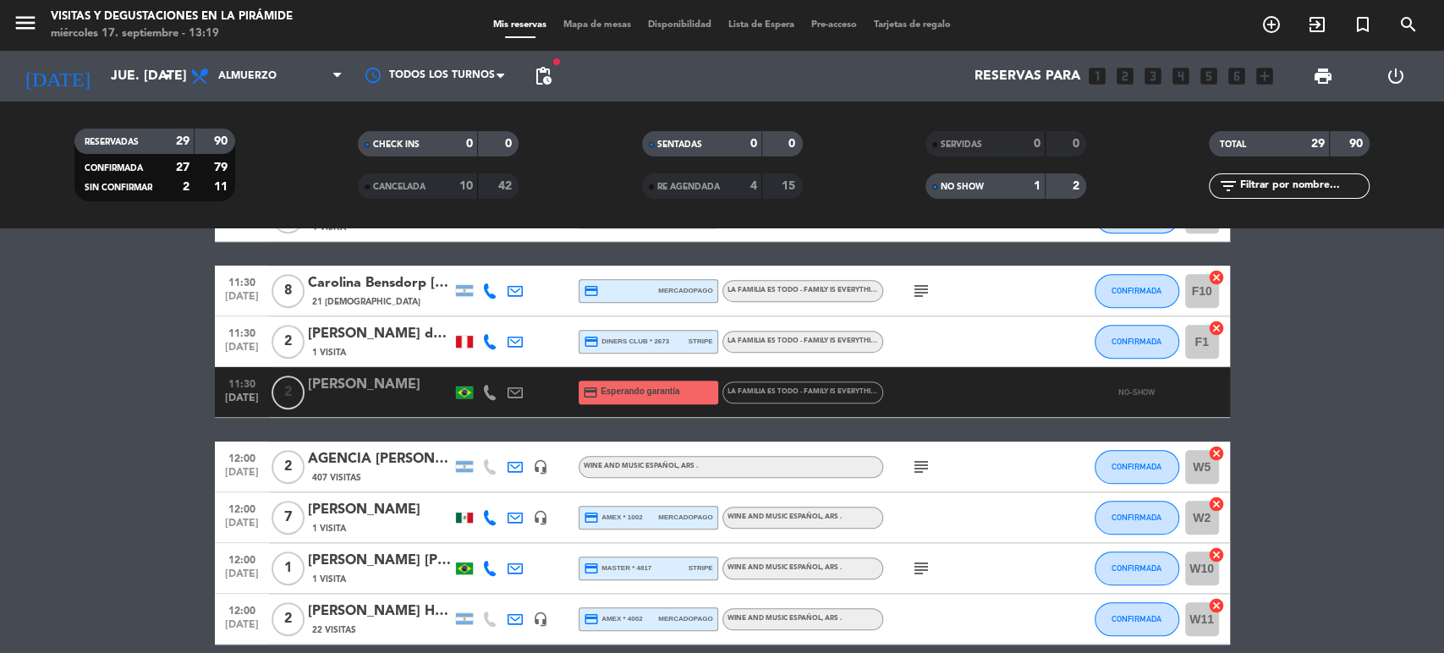
scroll to position [657, 0]
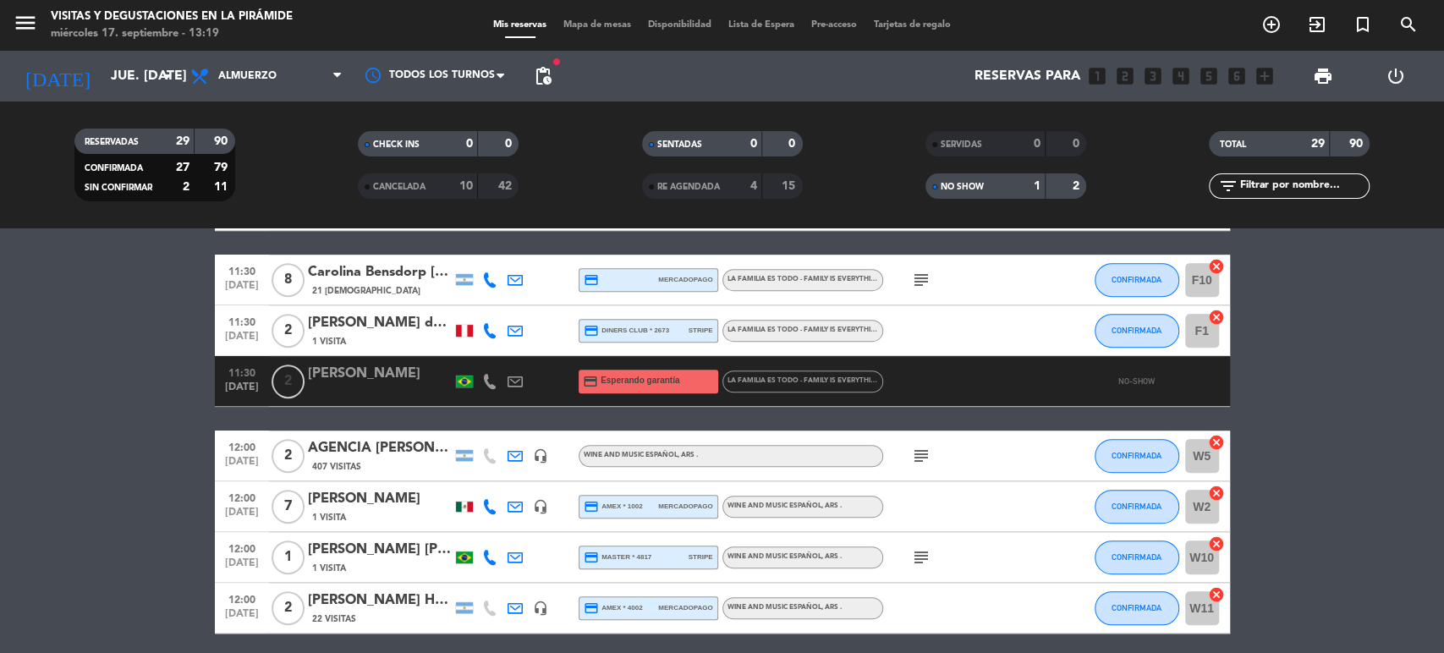
click at [367, 329] on div "[PERSON_NAME] de la [PERSON_NAME]" at bounding box center [380, 323] width 144 height 22
